Goal: Information Seeking & Learning: Learn about a topic

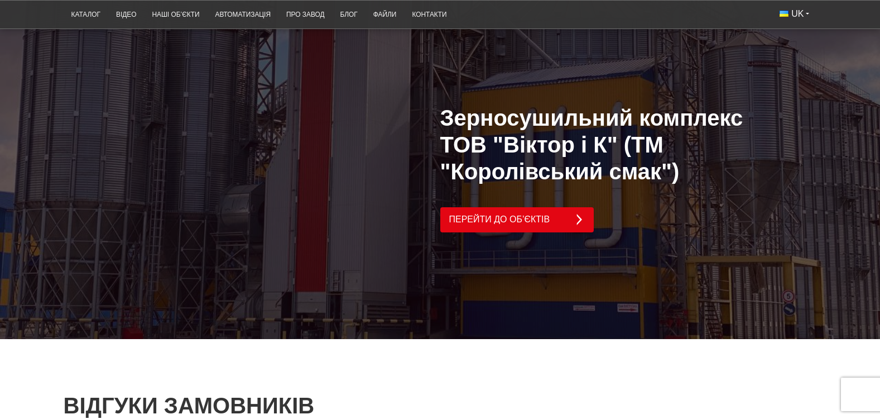
scroll to position [2176, 0]
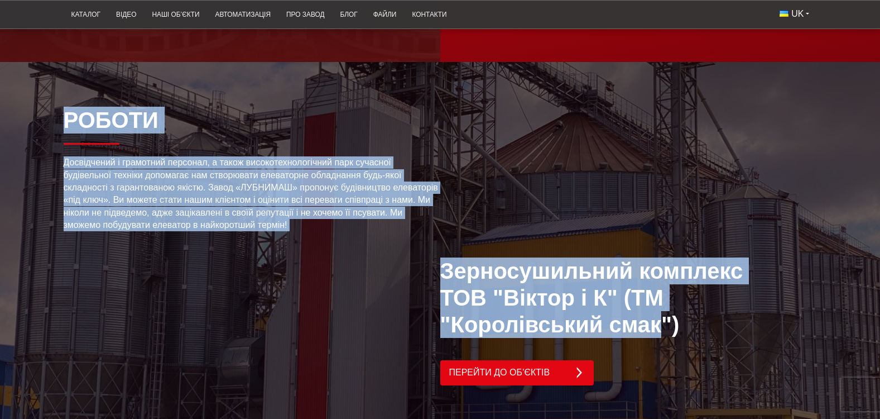
drag, startPoint x: 597, startPoint y: 306, endPoint x: 378, endPoint y: 311, distance: 219.4
click at [378, 311] on section "Роботи Досвідчений і грамотний персонал, а також високотехнологічний парк сучас…" at bounding box center [440, 277] width 880 height 430
click at [565, 290] on p "Зерносушильний комплекс ТОВ "Віктор і К" (ТМ "Королівський смак")" at bounding box center [607, 297] width 335 height 80
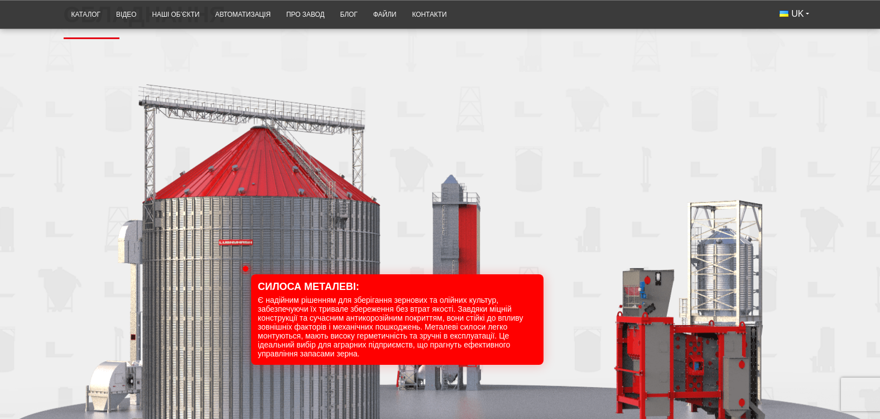
scroll to position [1239, 0]
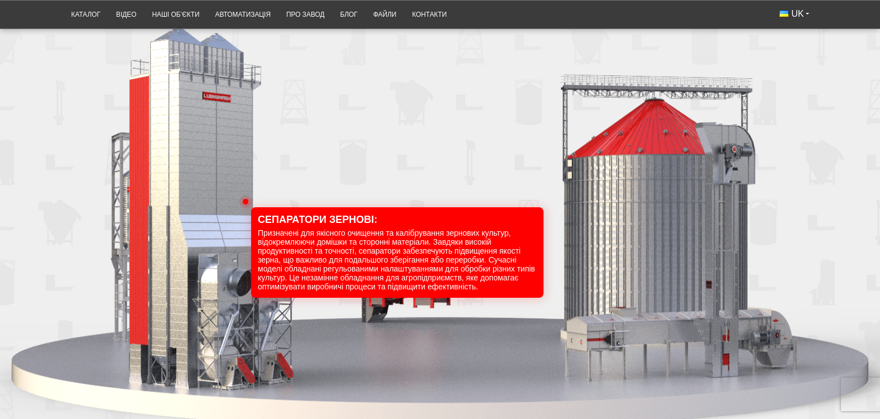
drag, startPoint x: 750, startPoint y: 236, endPoint x: 890, endPoint y: 258, distance: 141.8
click at [879, 258] on html "Сепаратори зернові: Призначені для якісного очищення та калібрування зернових к…" at bounding box center [440, 179] width 880 height 391
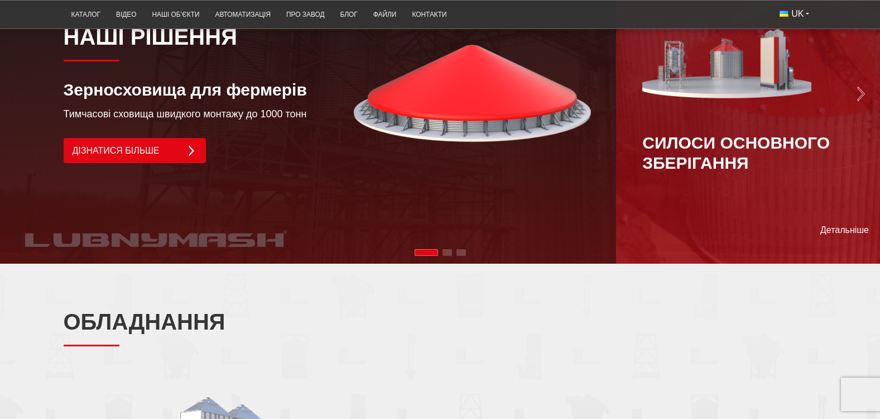
scroll to position [703, 0]
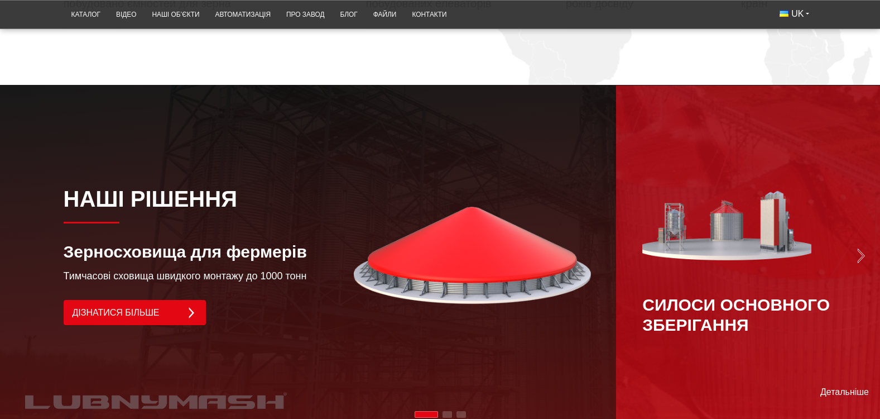
click at [855, 248] on img "Next slide" at bounding box center [861, 256] width 16 height 16
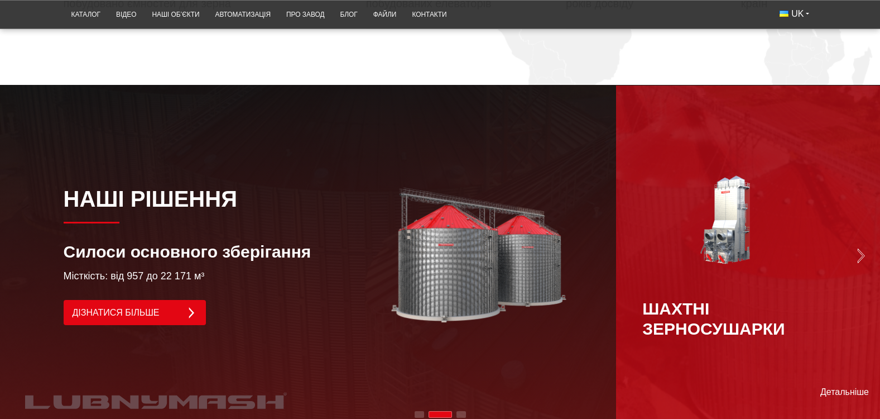
click at [855, 248] on img "Next slide" at bounding box center [861, 256] width 16 height 16
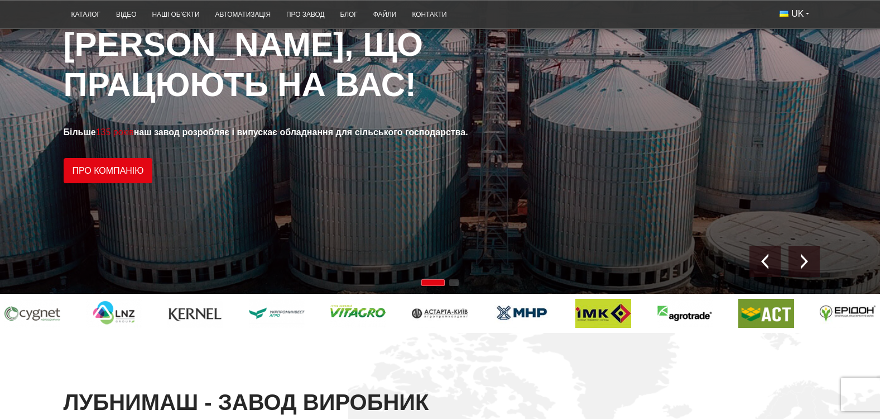
scroll to position [0, 0]
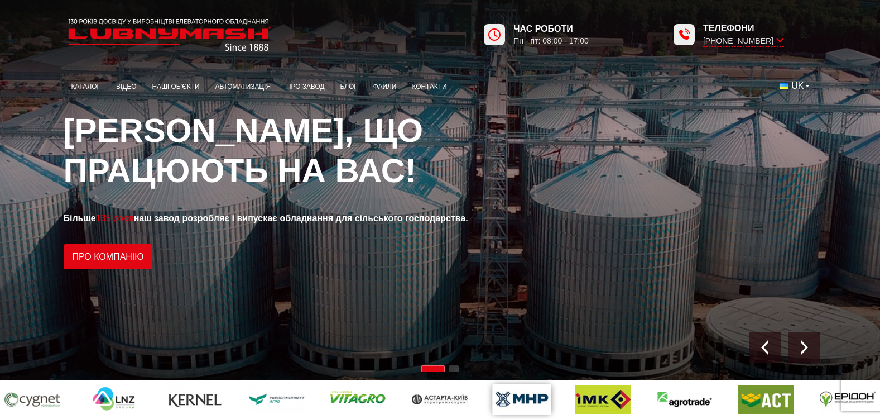
click at [487, 402] on img at bounding box center [516, 398] width 59 height 31
click at [556, 402] on img at bounding box center [585, 398] width 59 height 31
click at [404, 402] on img at bounding box center [433, 398] width 59 height 31
click at [189, 402] on div at bounding box center [433, 398] width 880 height 39
click at [109, 400] on div at bounding box center [420, 398] width 880 height 39
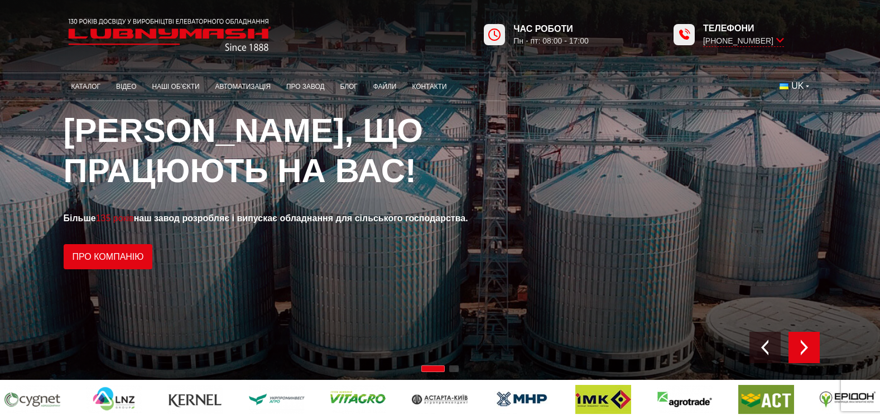
click at [797, 358] on div "Next slide" at bounding box center [803, 346] width 31 height 31
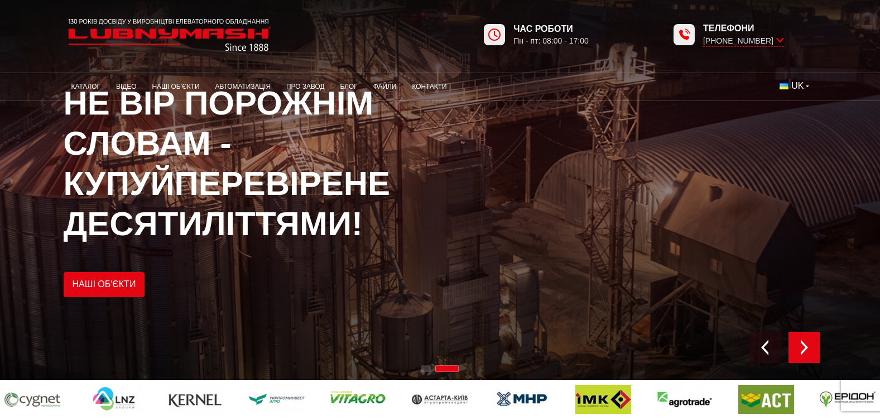
click at [797, 358] on div "Next slide" at bounding box center [803, 346] width 31 height 31
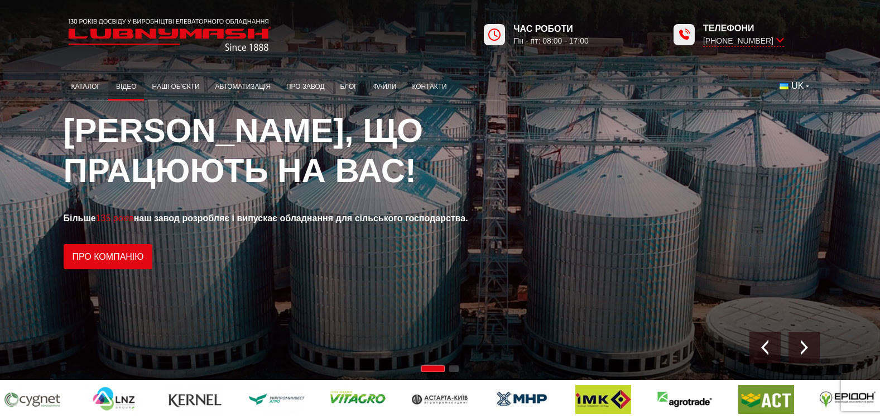
click at [117, 84] on link "Відео" at bounding box center [126, 87] width 36 height 22
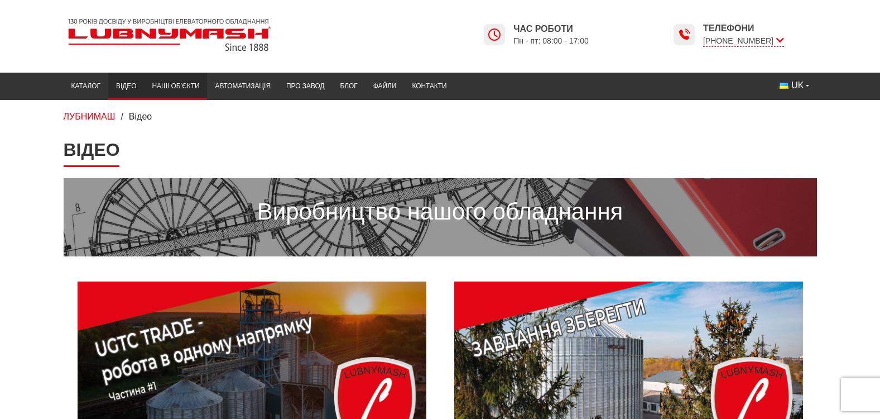
click at [180, 89] on link "Наші об’єкти" at bounding box center [175, 86] width 63 height 22
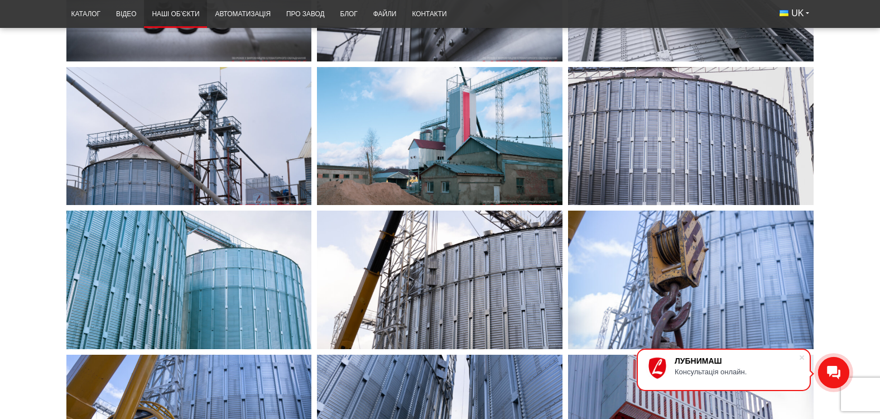
scroll to position [804, 0]
